Goal: Transaction & Acquisition: Purchase product/service

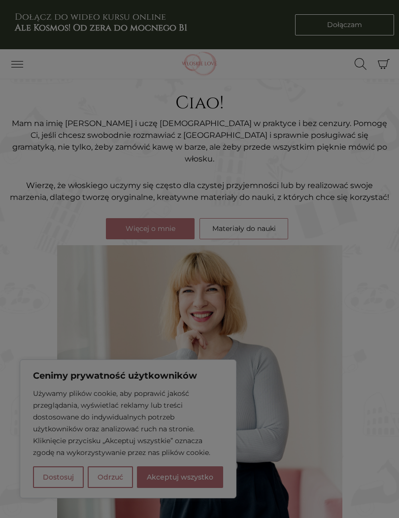
scroll to position [14, 0]
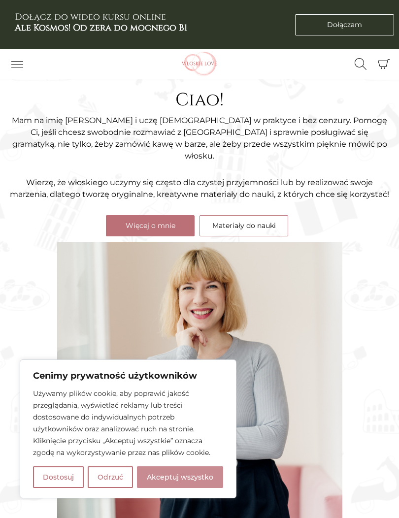
click at [194, 488] on button "Akceptuj wszystko" at bounding box center [180, 477] width 86 height 22
checkbox input "true"
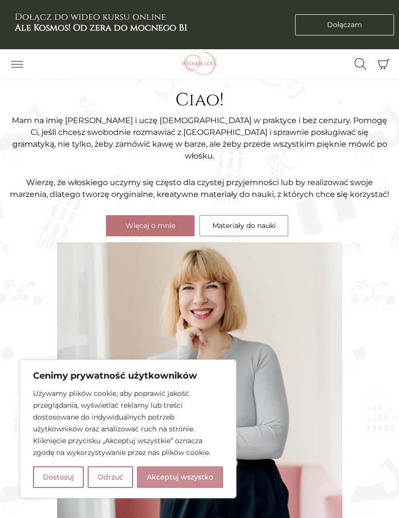
checkbox input "true"
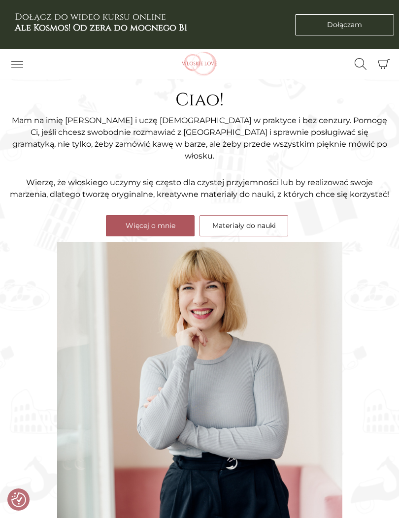
click at [168, 215] on link "Więcej o mnie" at bounding box center [150, 225] width 89 height 21
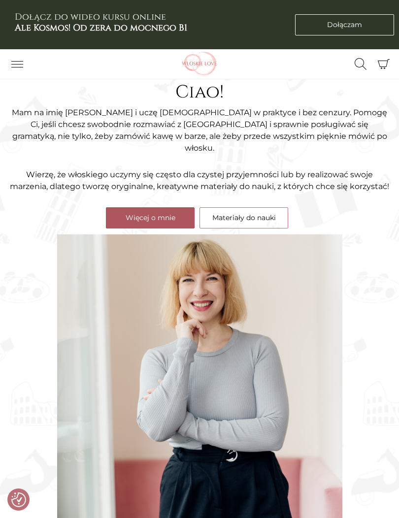
scroll to position [0, 0]
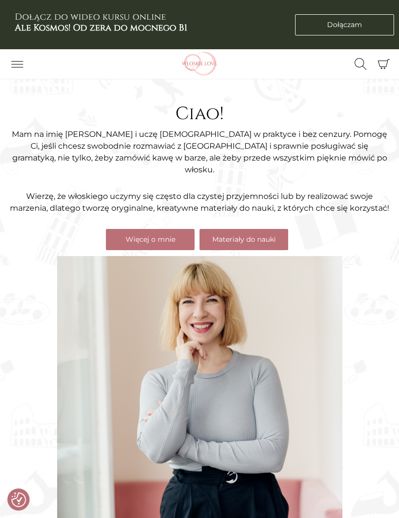
click at [274, 233] on link "Materiały do nauki" at bounding box center [243, 239] width 89 height 21
click at [269, 231] on link "Materiały do nauki" at bounding box center [243, 239] width 89 height 21
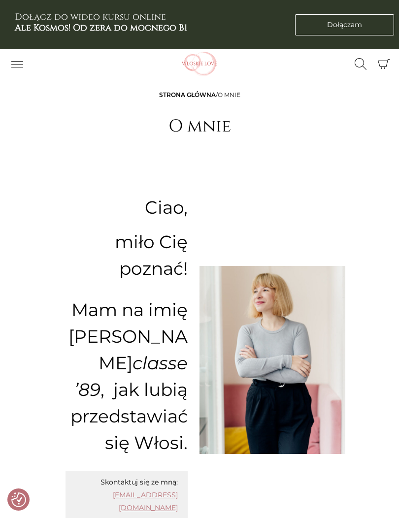
click at [16, 64] on icon "Przełącz nawigację" at bounding box center [17, 64] width 12 height 6
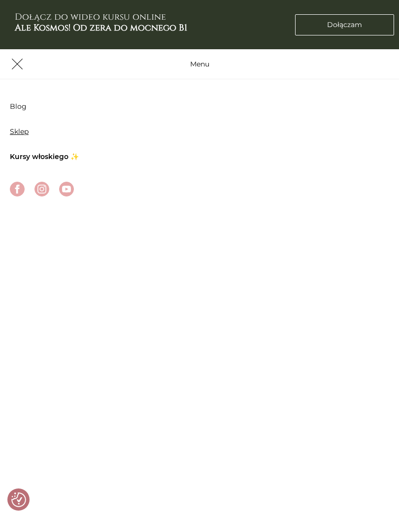
click at [18, 135] on link "Sklep" at bounding box center [19, 131] width 19 height 9
click at [22, 160] on link "Kursy włoskiego ✨" at bounding box center [44, 156] width 69 height 9
click at [20, 157] on link "Kursy włoskiego ✨" at bounding box center [44, 156] width 69 height 9
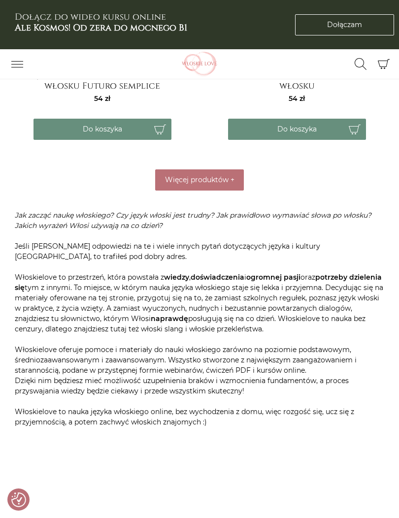
scroll to position [3020, 0]
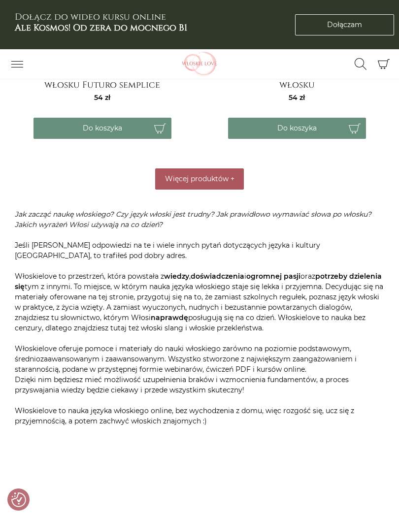
click at [220, 177] on span "Więcej produktów" at bounding box center [196, 178] width 63 height 9
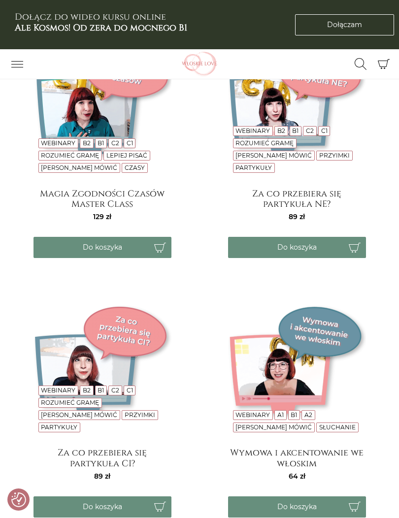
scroll to position [3390, 0]
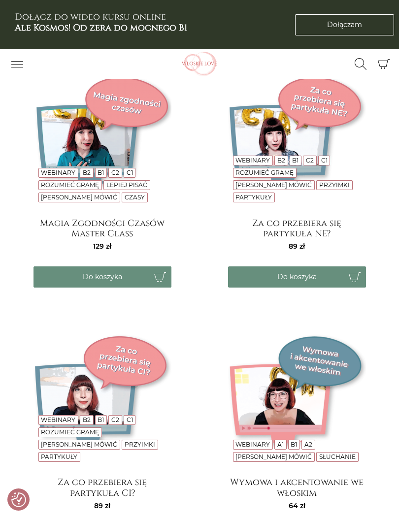
click at [11, 53] on nav "Menu Blog Sklep Kursy włoskiego ✨" at bounding box center [83, 64] width 156 height 30
click at [11, 49] on div "Dołącz do wideo kursu online Ale Kosmos! Od zera do mocnego B1 Dołączam Dołączam" at bounding box center [199, 24] width 399 height 49
click at [11, 72] on button "Przełącz nawigację" at bounding box center [17, 64] width 25 height 17
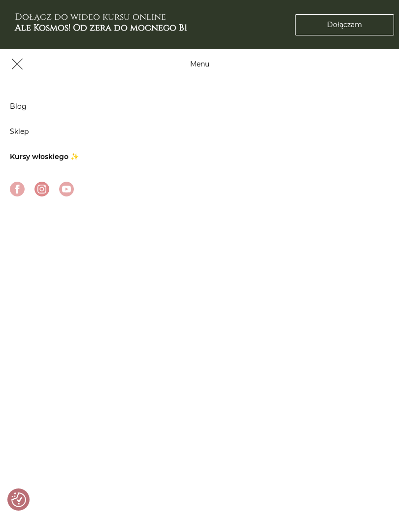
click at [46, 189] on img at bounding box center [41, 189] width 9 height 9
